Goal: Navigation & Orientation: Find specific page/section

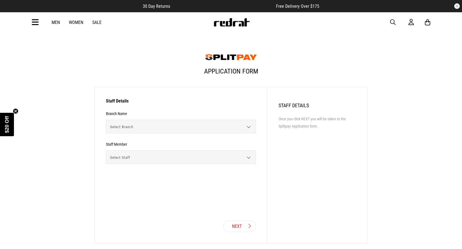
click at [289, 3] on article "30 Day Returns Free Delivery Over $175" at bounding box center [231, 6] width 462 height 12
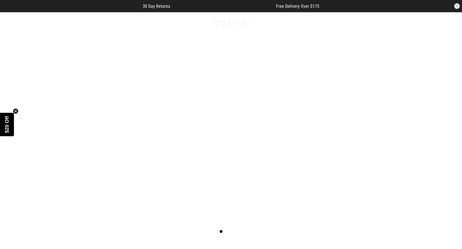
click at [37, 18] on icon at bounding box center [35, 22] width 7 height 9
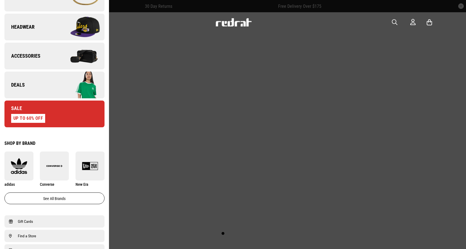
scroll to position [251, 0]
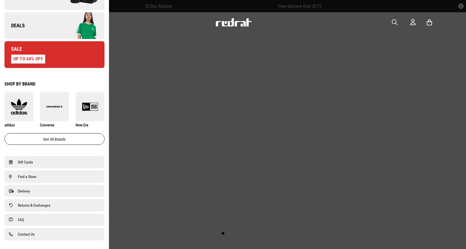
click at [31, 181] on li "Find a Store" at bounding box center [54, 177] width 100 height 12
click at [31, 178] on span "Find a Store" at bounding box center [27, 176] width 18 height 7
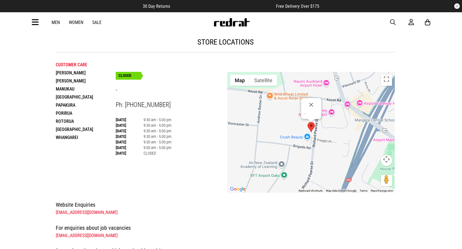
click at [66, 81] on li "[PERSON_NAME]" at bounding box center [86, 81] width 60 height 8
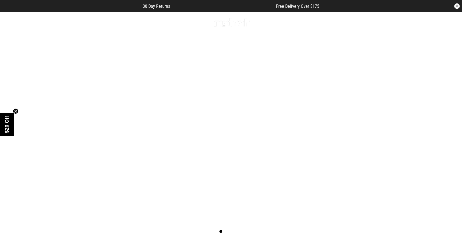
click at [37, 24] on icon at bounding box center [35, 22] width 7 height 9
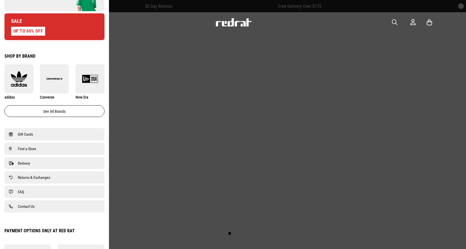
click at [39, 149] on link "Find a Store" at bounding box center [54, 148] width 91 height 7
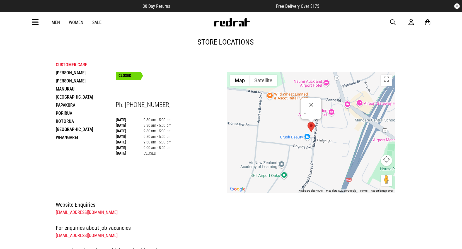
click at [71, 79] on li "[PERSON_NAME]" at bounding box center [86, 81] width 60 height 8
